Goal: Transaction & Acquisition: Obtain resource

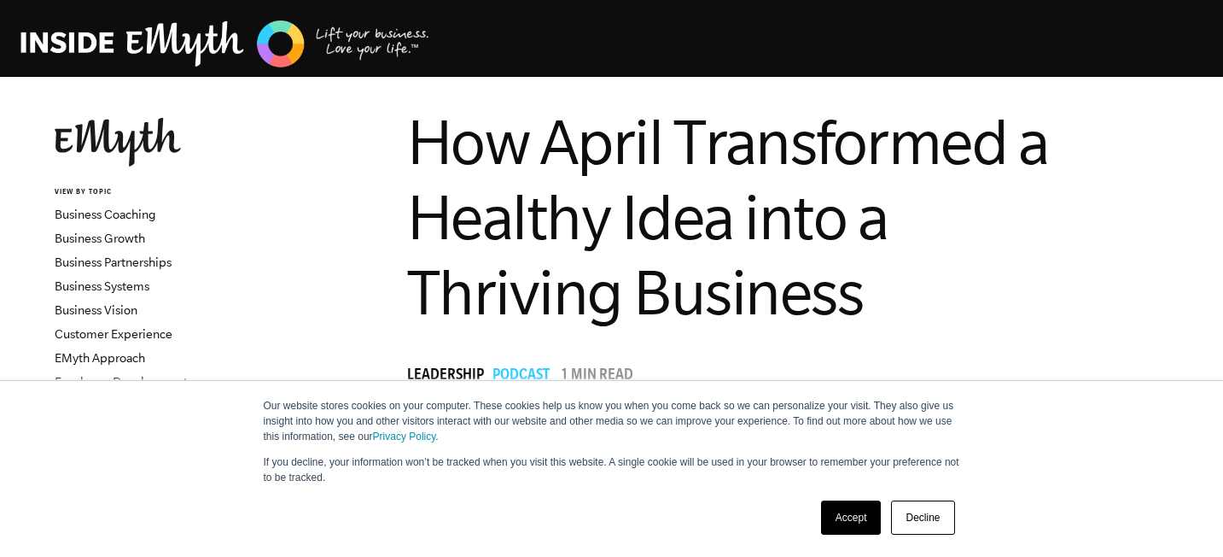
click at [844, 511] on link "Accept" at bounding box center [851, 517] width 61 height 34
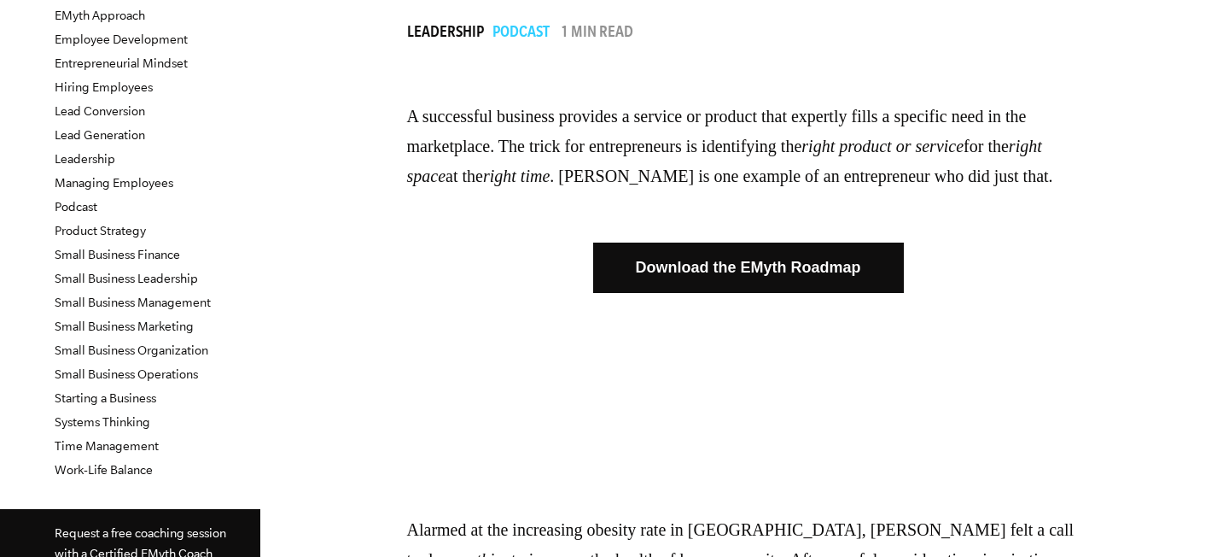
scroll to position [341, 0]
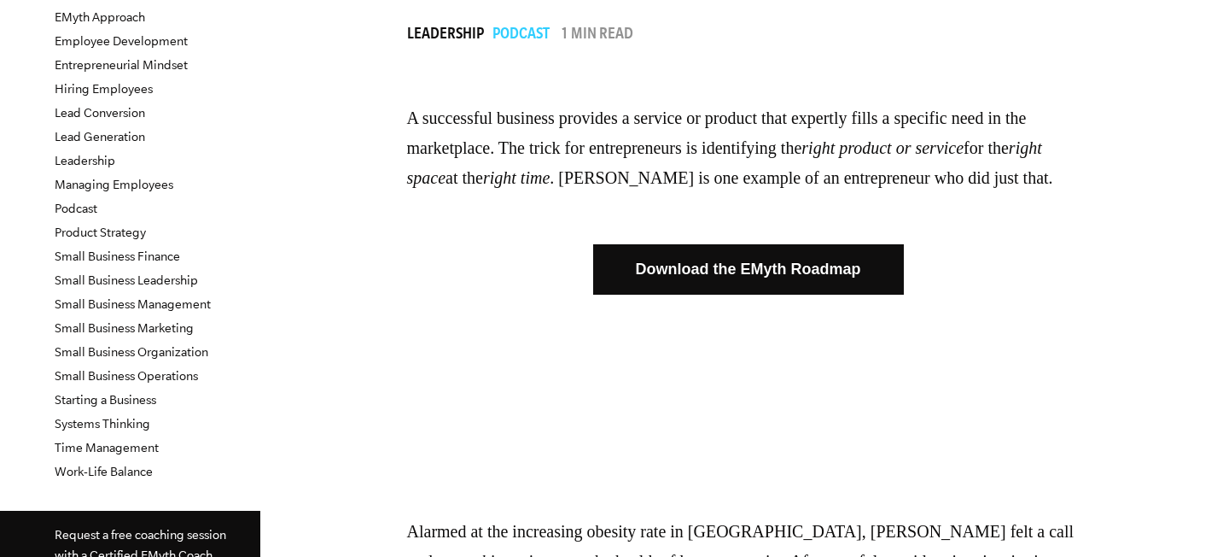
click at [687, 290] on link "Download the EMyth Roadmap" at bounding box center [748, 269] width 311 height 50
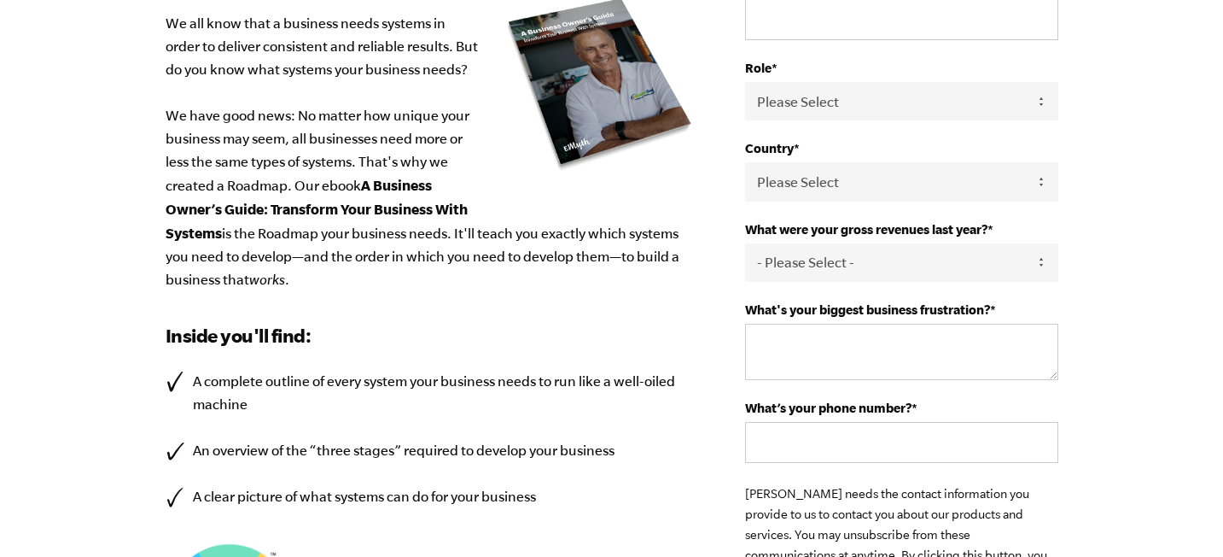
scroll to position [401, 0]
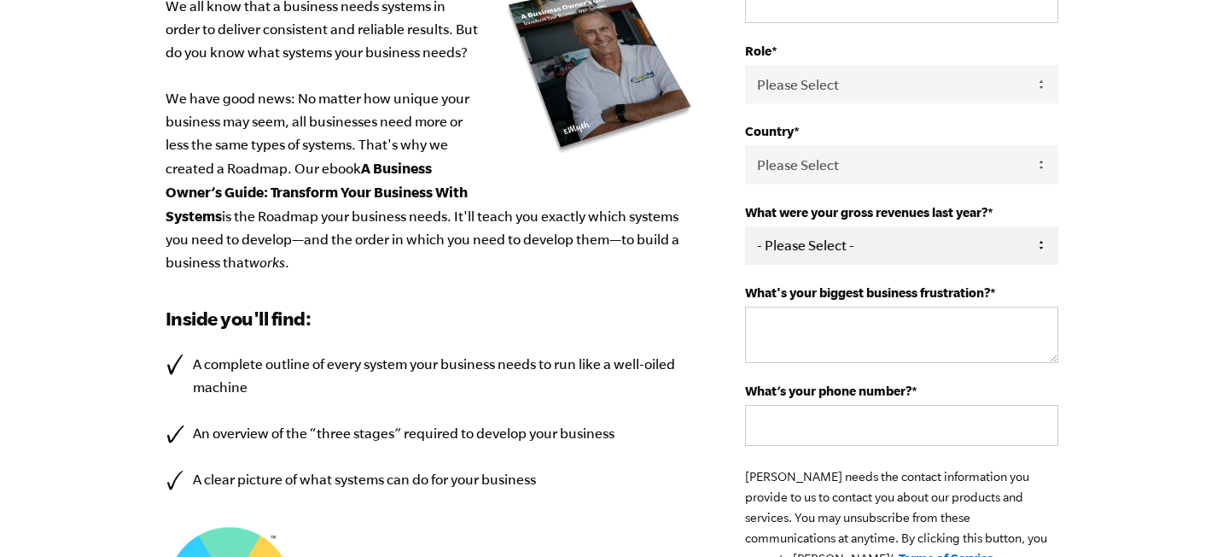
click at [777, 244] on select "- Please Select - 0-75K 76-150K 151-275K 276-500K 501-750K 751-1M 1-2.5M 2.5-5M…" at bounding box center [901, 245] width 312 height 38
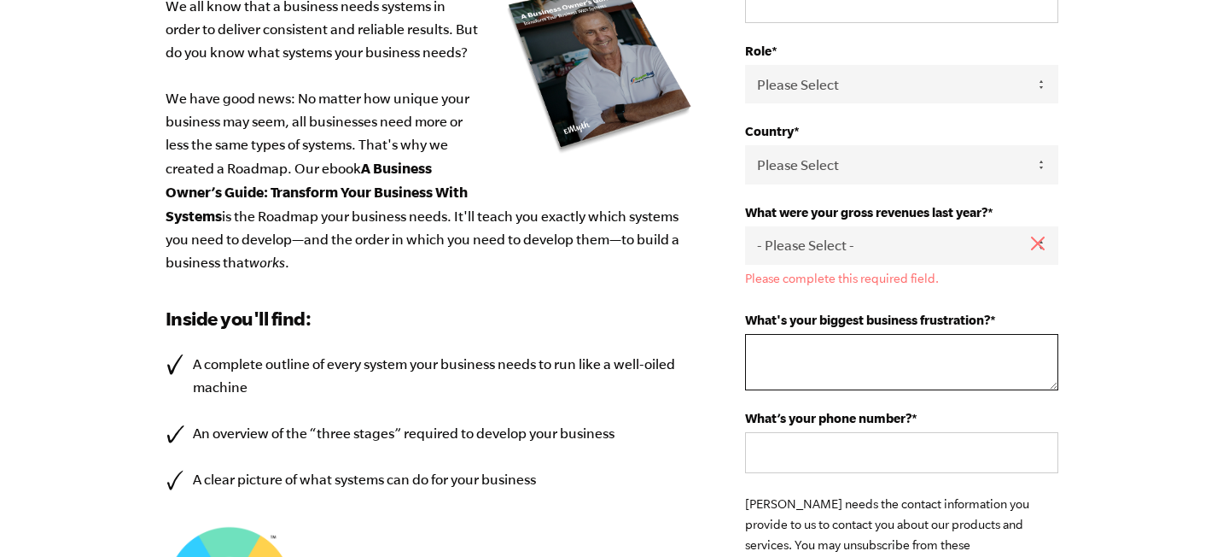
click at [783, 331] on div "What's your biggest business frustration? *" at bounding box center [901, 351] width 312 height 78
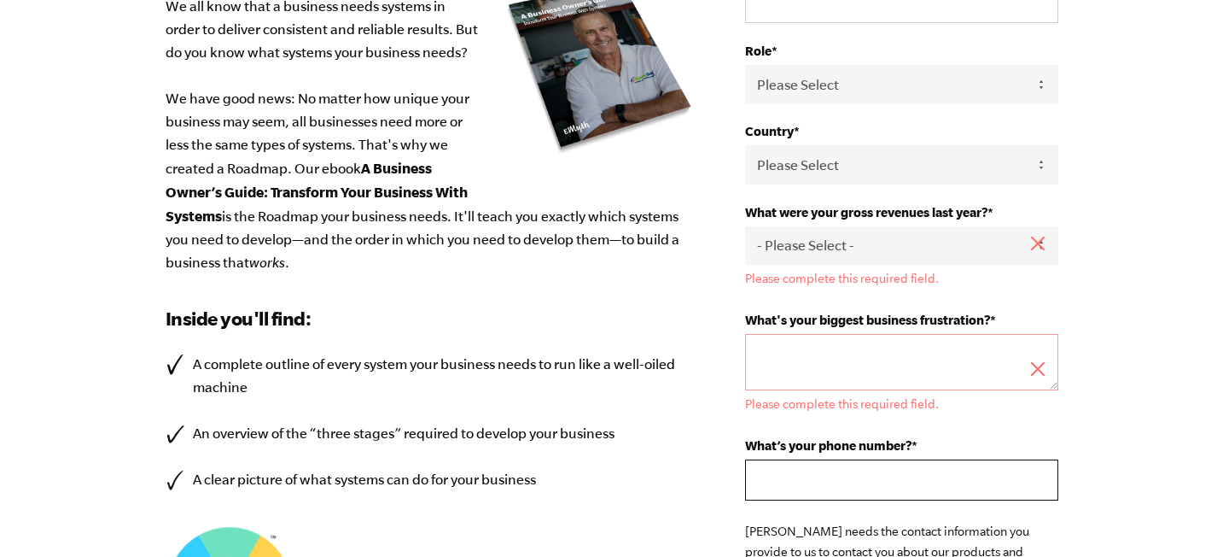
click at [761, 454] on div "What’s your phone number? *" at bounding box center [901, 469] width 312 height 62
click at [706, 421] on div "Design your business systems with intention, and everything will change. We all…" at bounding box center [456, 261] width 581 height 1054
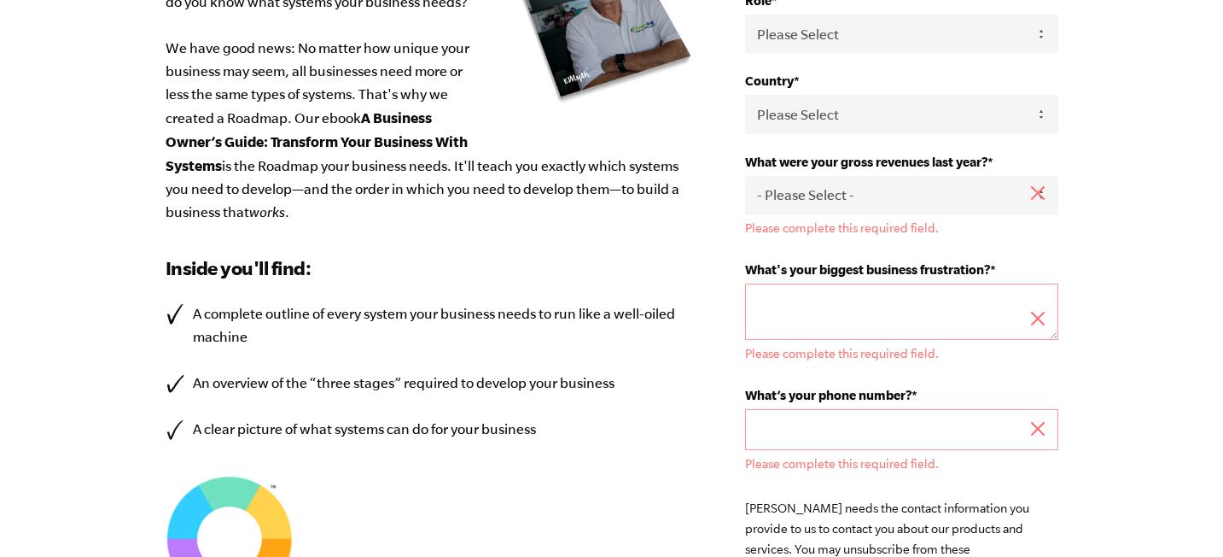
scroll to position [413, 0]
